Goal: Information Seeking & Learning: Learn about a topic

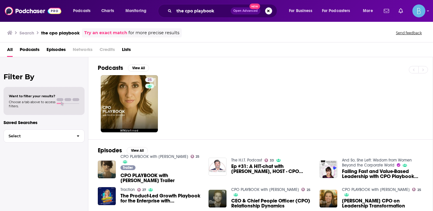
click at [225, 16] on div "the cpo playbook Open Advanced New" at bounding box center [217, 11] width 119 height 14
click at [188, 10] on input "the cpo playbook" at bounding box center [202, 10] width 57 height 9
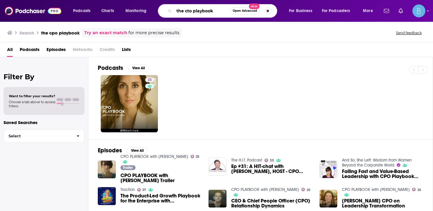
type input "the cto playbook"
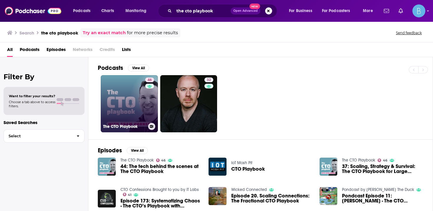
click at [141, 108] on link "46 The CTO Playbook" at bounding box center [129, 103] width 57 height 57
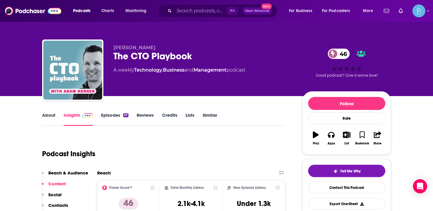
click at [203, 114] on link "Similar" at bounding box center [210, 119] width 14 height 14
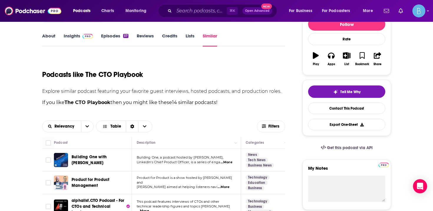
scroll to position [81, 0]
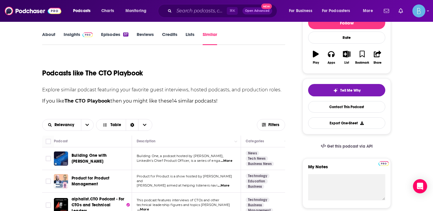
click at [126, 37] on link "Episodes 57" at bounding box center [114, 39] width 27 height 14
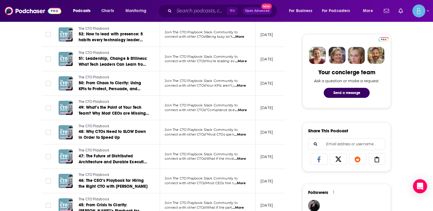
scroll to position [288, 0]
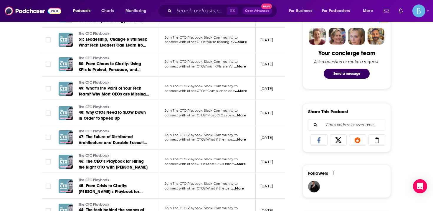
click at [245, 165] on span "...More" at bounding box center [240, 164] width 12 height 5
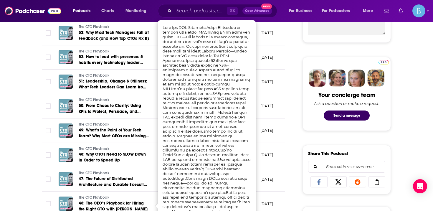
scroll to position [246, 0]
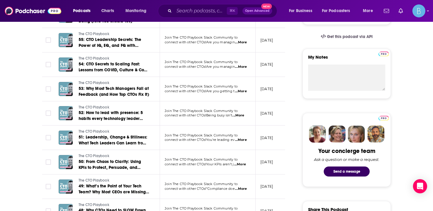
scroll to position [189, 0]
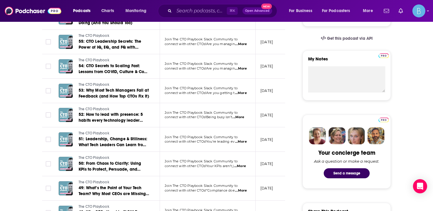
click at [242, 46] on span "...More" at bounding box center [241, 44] width 12 height 5
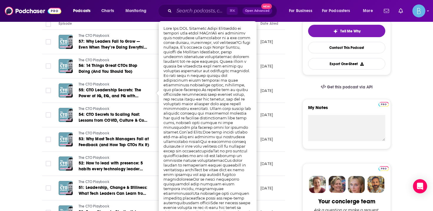
scroll to position [139, 0]
